Goal: Check status: Check status

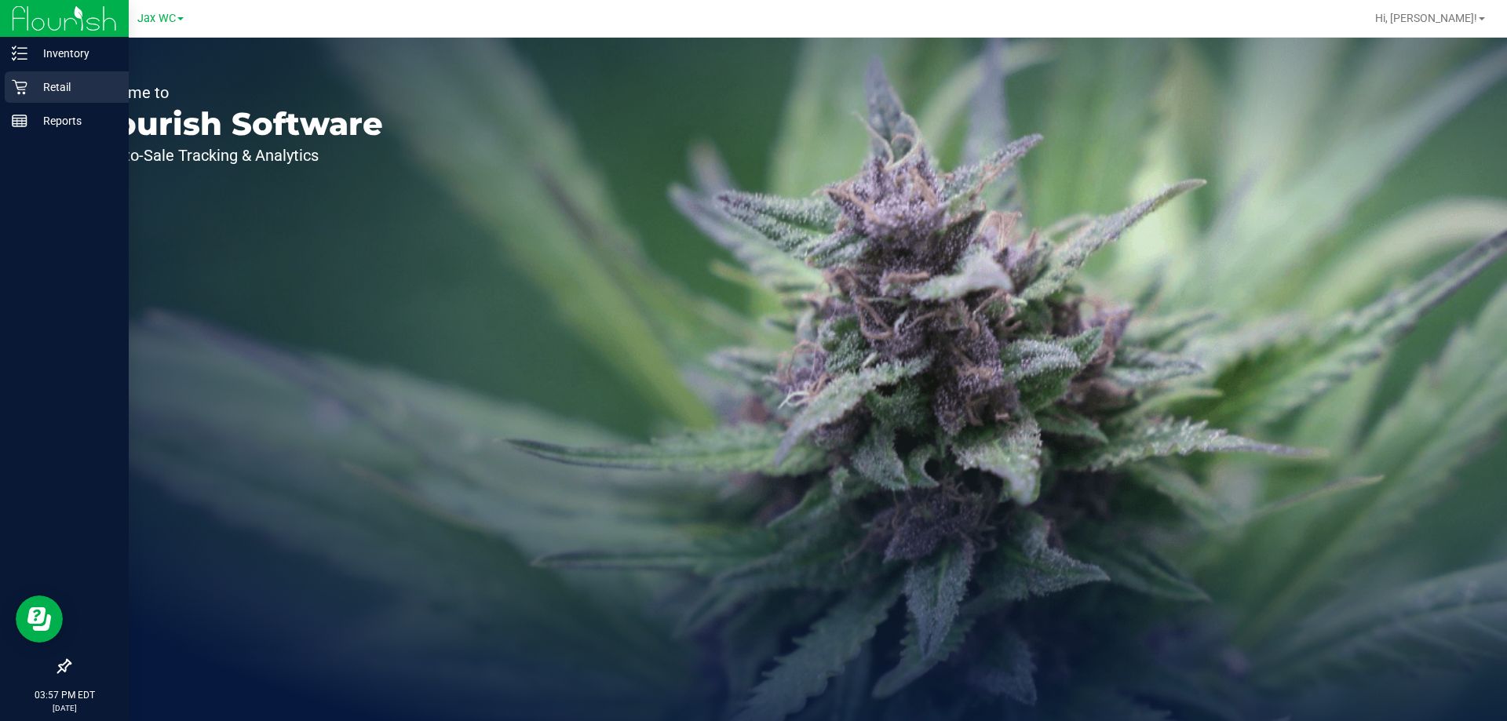
click at [30, 93] on p "Retail" at bounding box center [74, 87] width 94 height 19
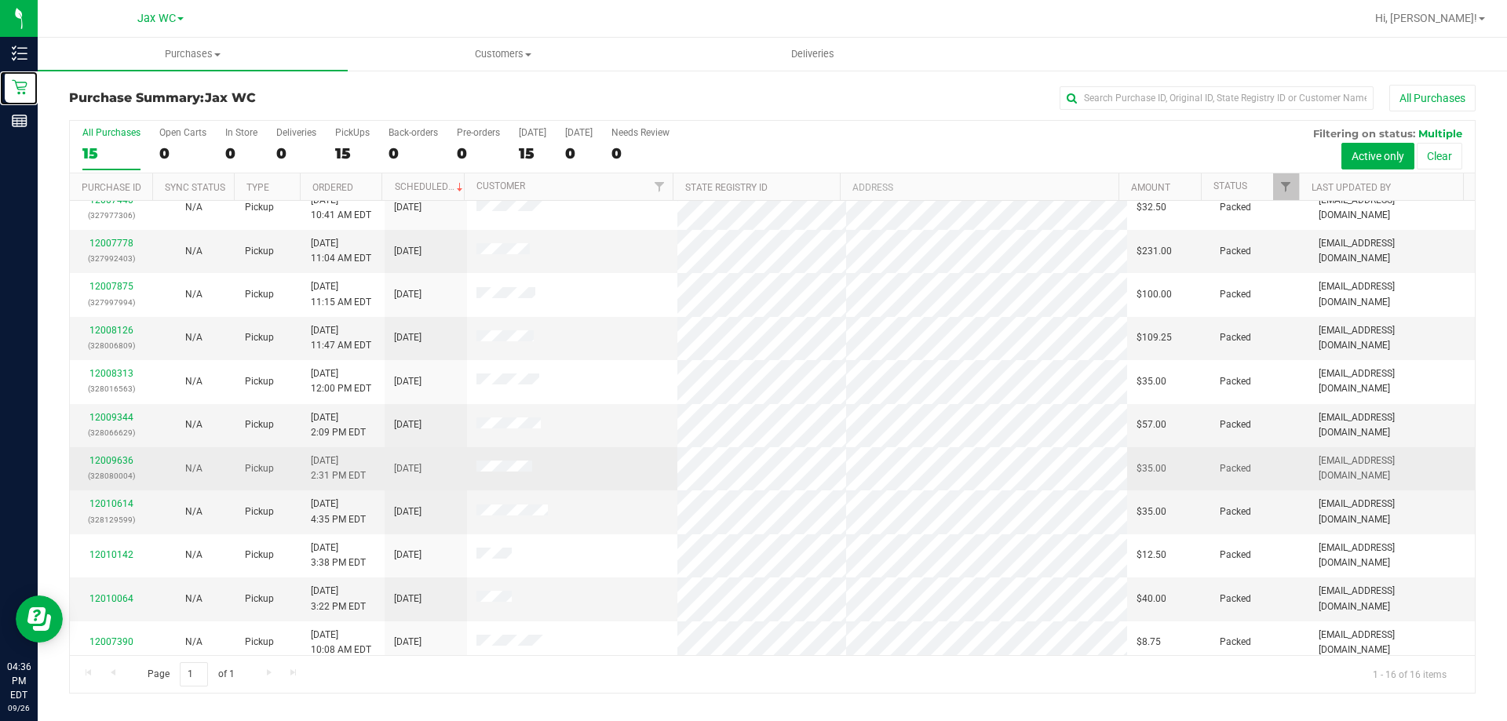
scroll to position [241, 0]
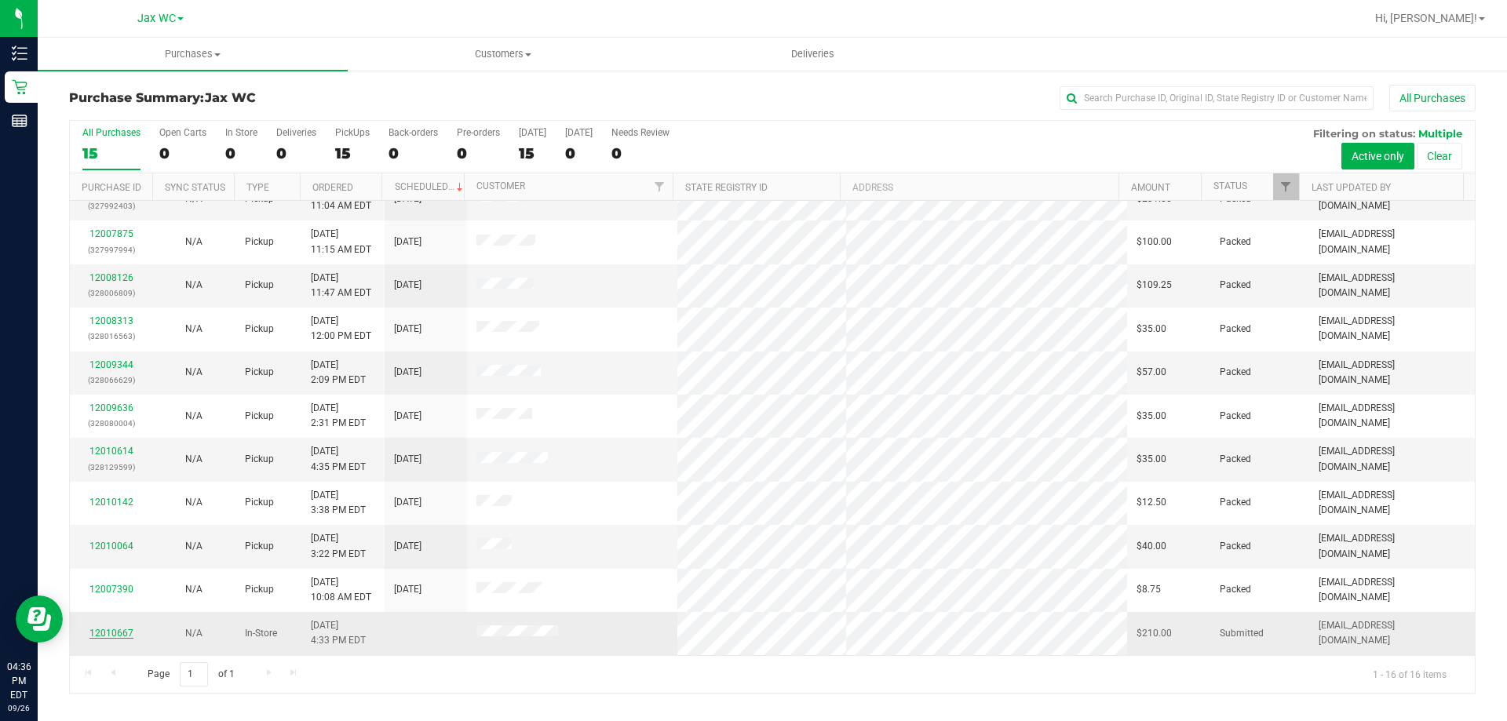
click at [115, 636] on link "12010667" at bounding box center [111, 633] width 44 height 11
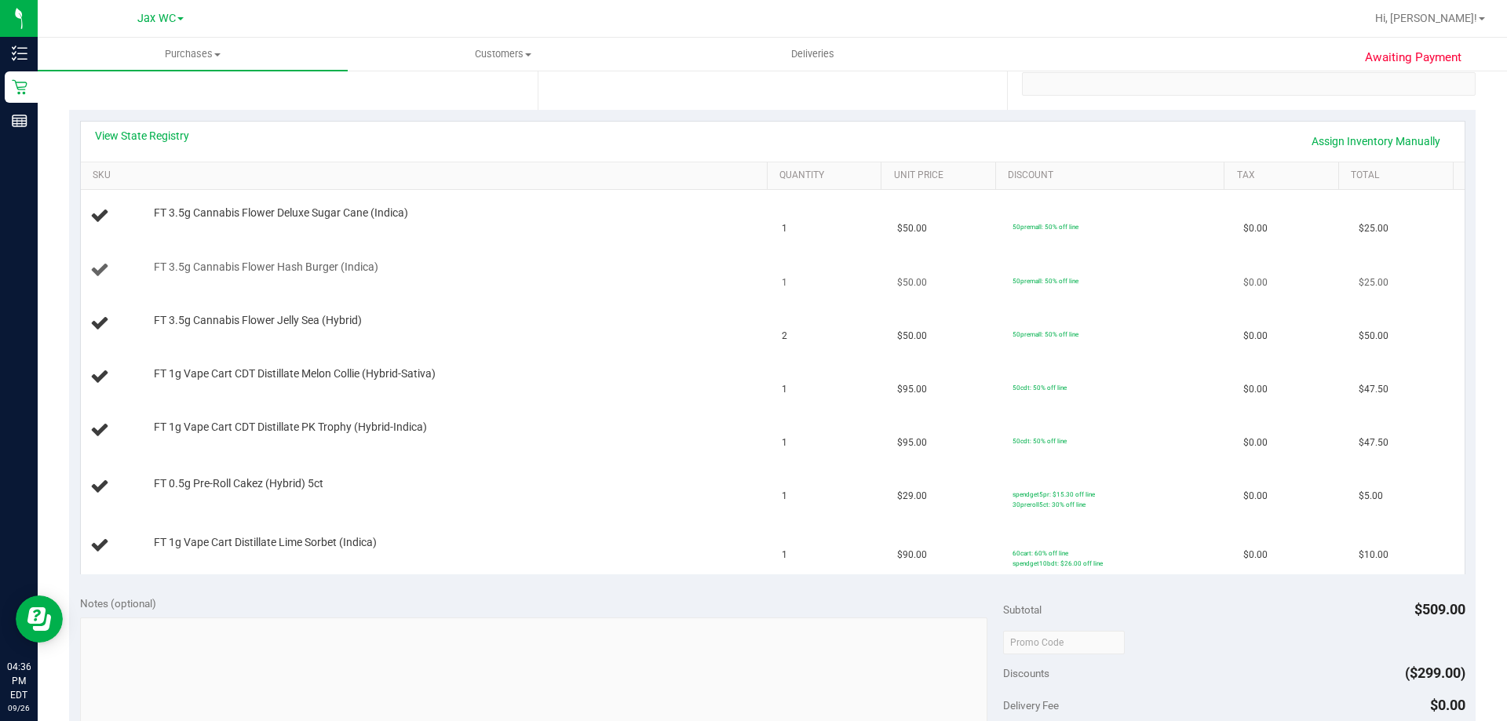
scroll to position [314, 0]
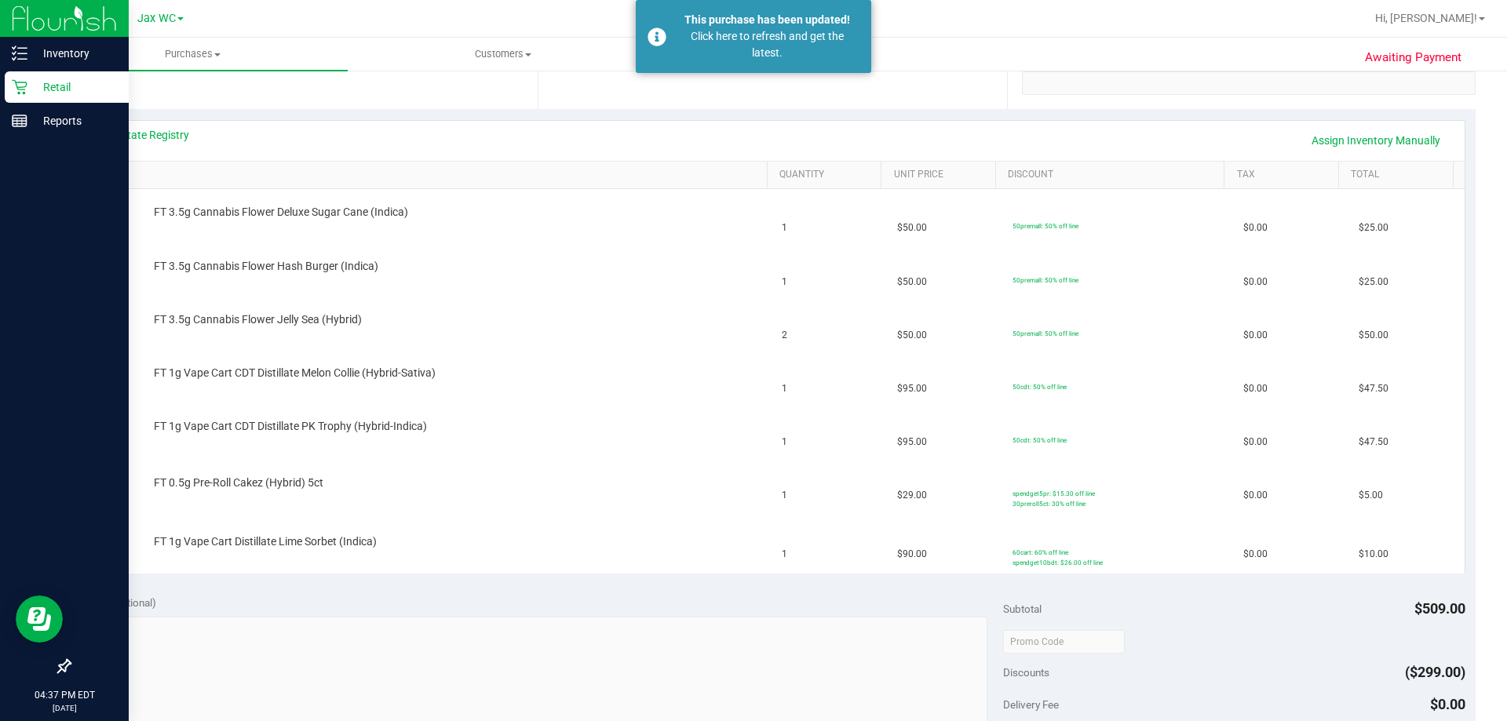
click at [32, 86] on p "Retail" at bounding box center [74, 87] width 94 height 19
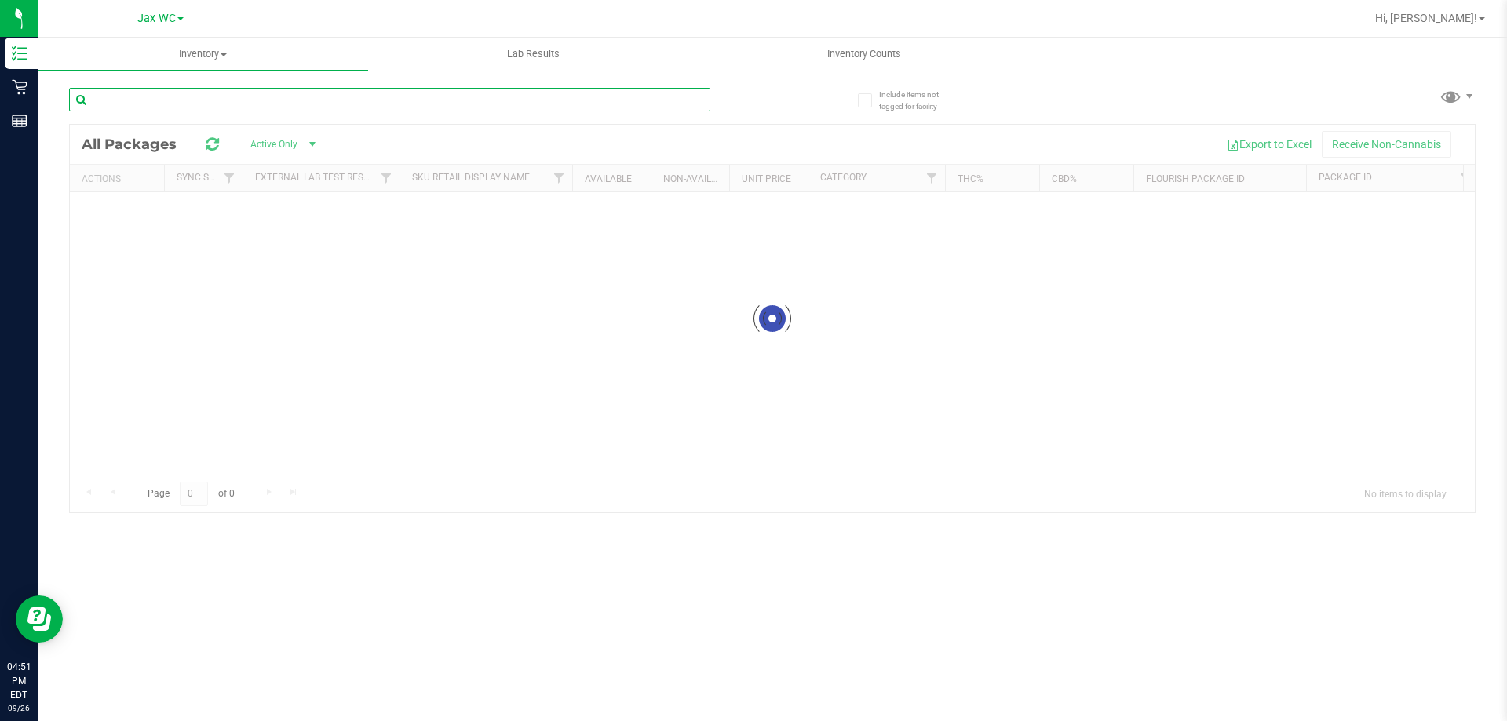
click at [357, 93] on div "Inventory All packages All inventory Waste log Lab Results Inventory Counts" at bounding box center [773, 380] width 1470 height 684
click at [157, 104] on input "dot" at bounding box center [389, 100] width 641 height 24
click at [155, 102] on input "dot" at bounding box center [389, 100] width 641 height 24
drag, startPoint x: 143, startPoint y: 109, endPoint x: 140, endPoint y: 101, distance: 8.5
click at [141, 111] on input "dot" at bounding box center [389, 100] width 641 height 24
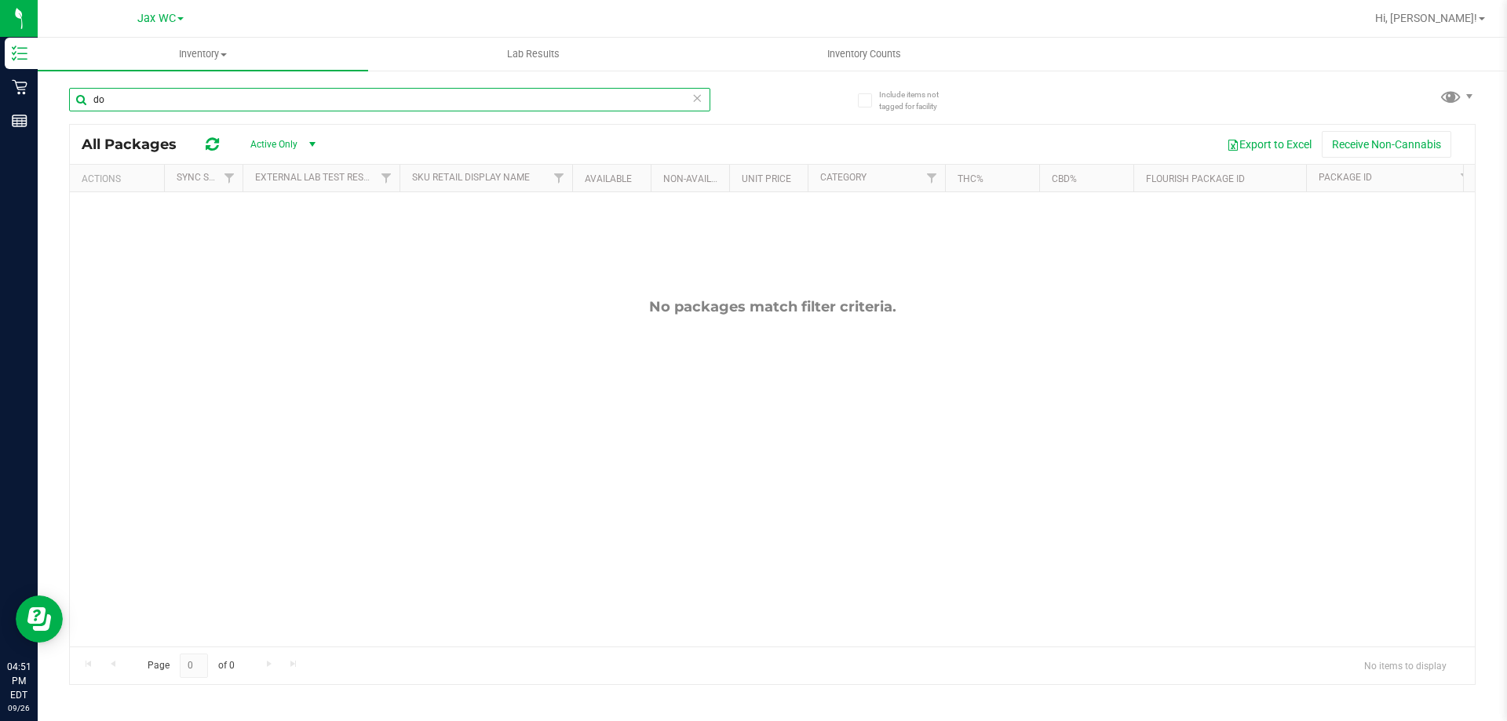
type input "d"
